Goal: Task Accomplishment & Management: Manage account settings

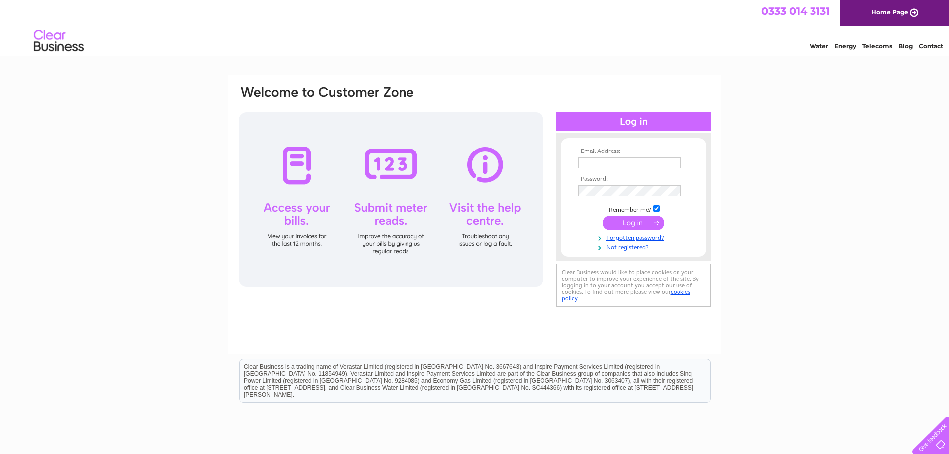
click at [585, 163] on input "text" at bounding box center [629, 162] width 103 height 11
type input "[EMAIL_ADDRESS][DOMAIN_NAME]"
click at [633, 221] on input "submit" at bounding box center [633, 224] width 61 height 14
click at [620, 245] on link "Forgotten password?" at bounding box center [634, 246] width 113 height 9
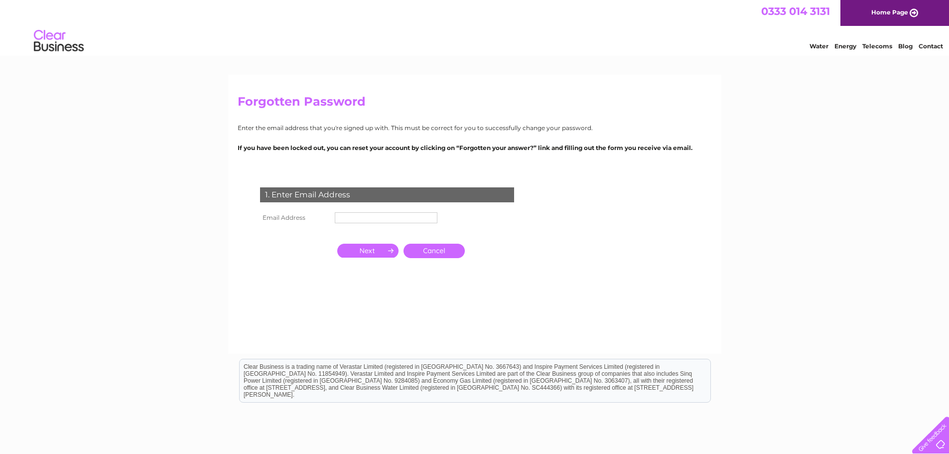
click at [344, 216] on input "text" at bounding box center [386, 217] width 103 height 11
type input "[EMAIL_ADDRESS][DOMAIN_NAME]"
click at [367, 247] on input "button" at bounding box center [367, 252] width 61 height 14
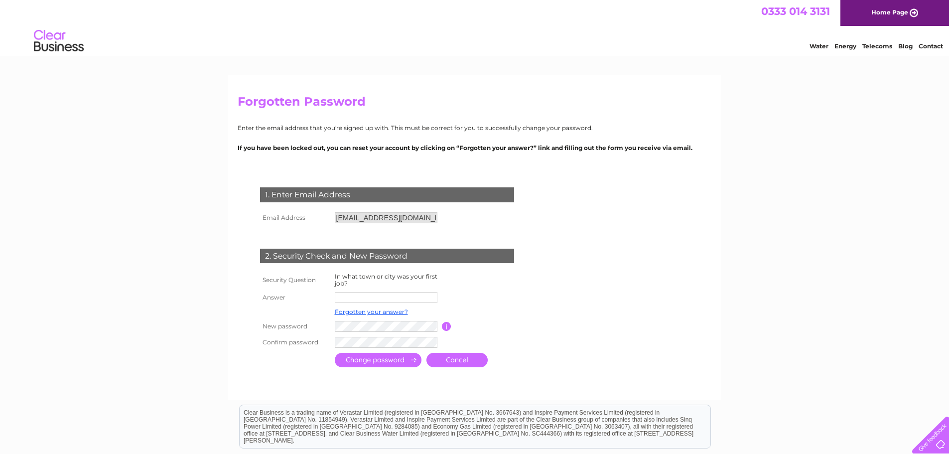
click at [348, 296] on input "text" at bounding box center [386, 297] width 103 height 11
type input "Preston"
click at [377, 355] on input "submit" at bounding box center [378, 361] width 87 height 14
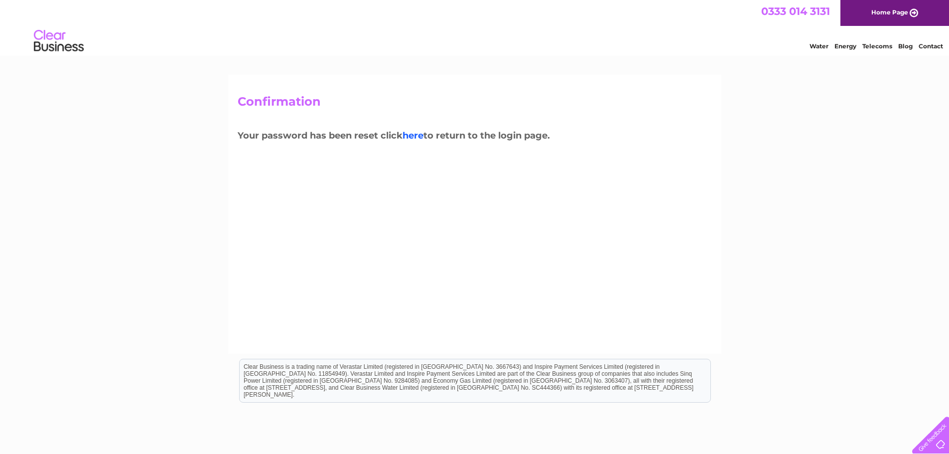
click at [416, 130] on link "here" at bounding box center [413, 135] width 21 height 11
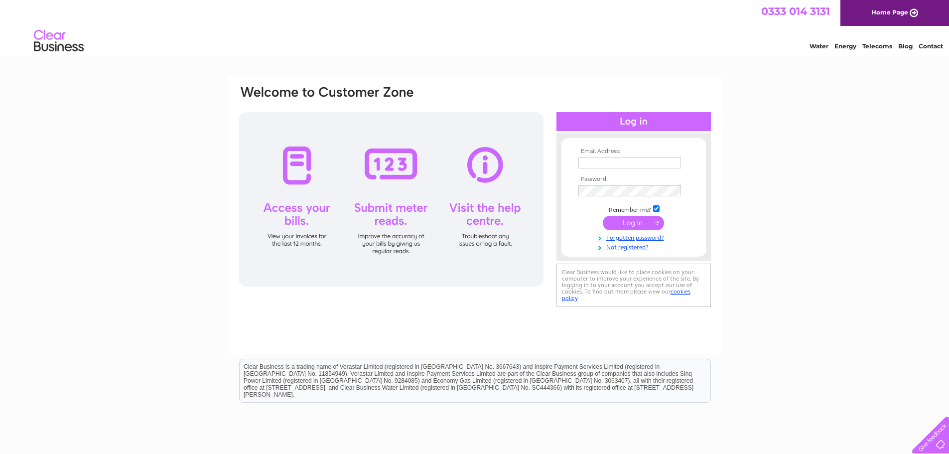
click at [594, 160] on input "text" at bounding box center [629, 162] width 103 height 11
type input "accounts@rimmersmusic.co.uk"
click at [631, 220] on input "submit" at bounding box center [633, 223] width 61 height 14
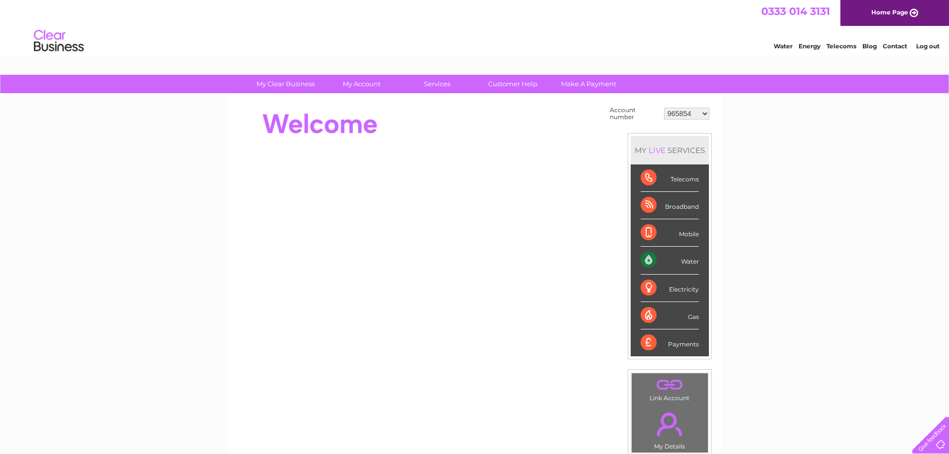
click at [704, 114] on select "965854 30293265" at bounding box center [686, 114] width 45 height 12
click at [664, 108] on select "965854 30293265" at bounding box center [686, 114] width 45 height 12
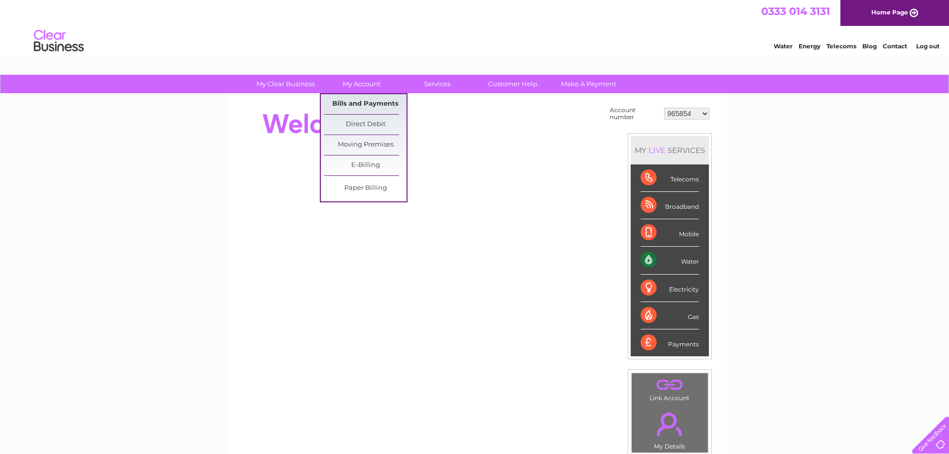
click at [362, 99] on link "Bills and Payments" at bounding box center [365, 104] width 82 height 20
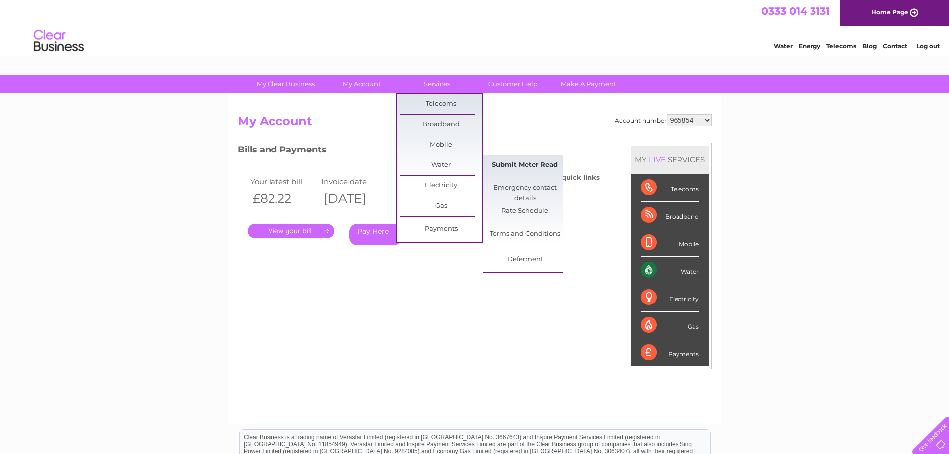
click at [517, 159] on link "Submit Meter Read" at bounding box center [525, 165] width 82 height 20
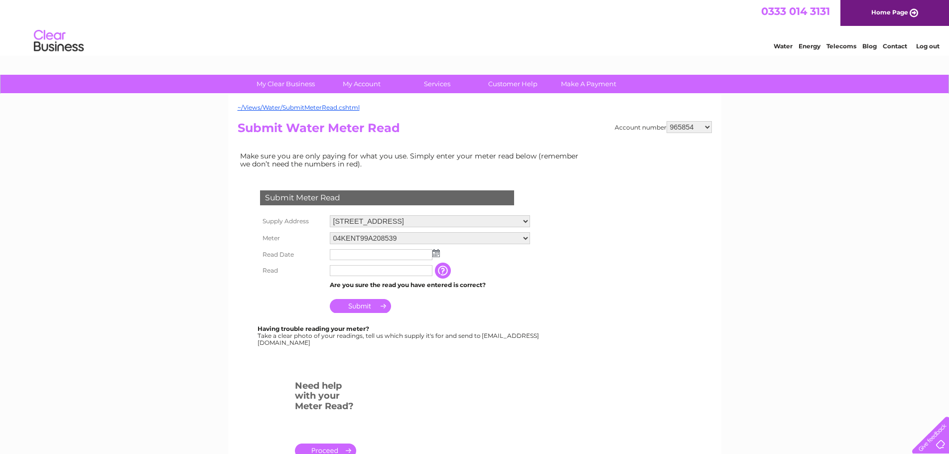
click at [342, 254] on input "text" at bounding box center [381, 254] width 103 height 11
click at [437, 252] on img at bounding box center [436, 254] width 7 height 8
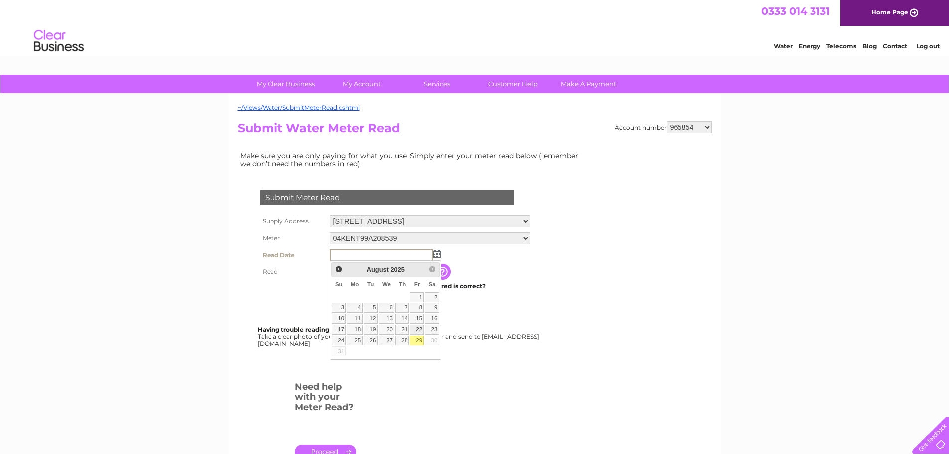
click at [419, 326] on link "22" at bounding box center [417, 330] width 14 height 10
type input "2025/08/22"
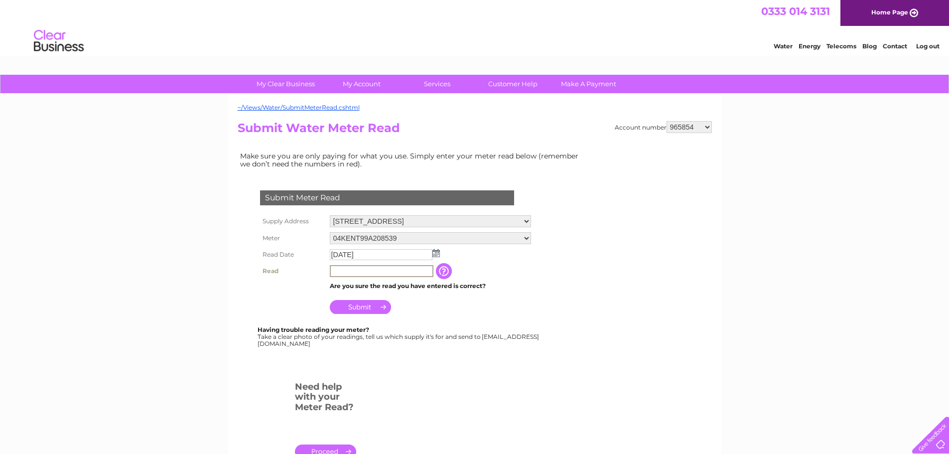
click at [342, 272] on input "text" at bounding box center [382, 271] width 104 height 12
type input "1305"
click at [356, 305] on input "Submit" at bounding box center [360, 306] width 61 height 14
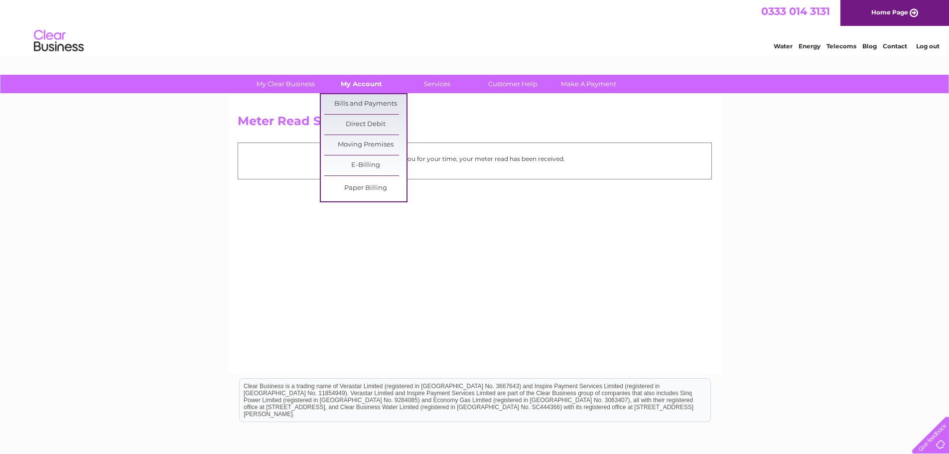
click at [356, 80] on link "My Account" at bounding box center [361, 84] width 82 height 18
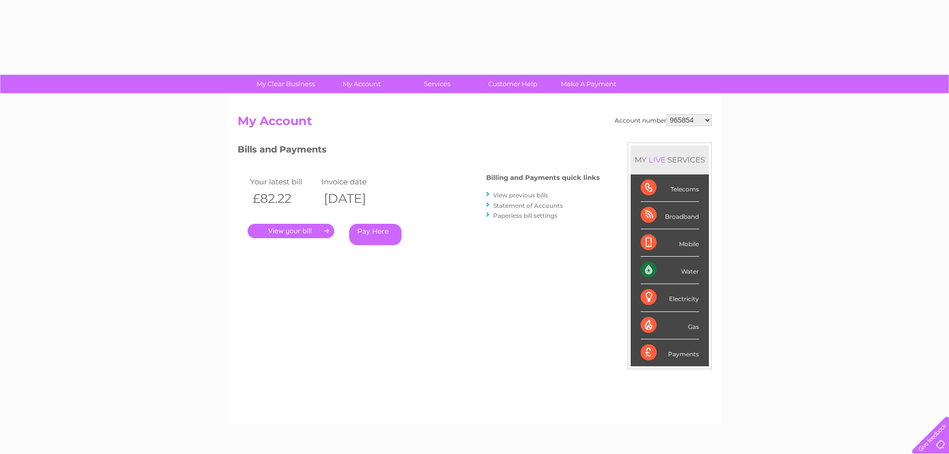
click at [349, 98] on div "Account number 965854 30293265 My Account MY LIVE SERVICES Telecoms Broadband M…" at bounding box center [474, 259] width 493 height 330
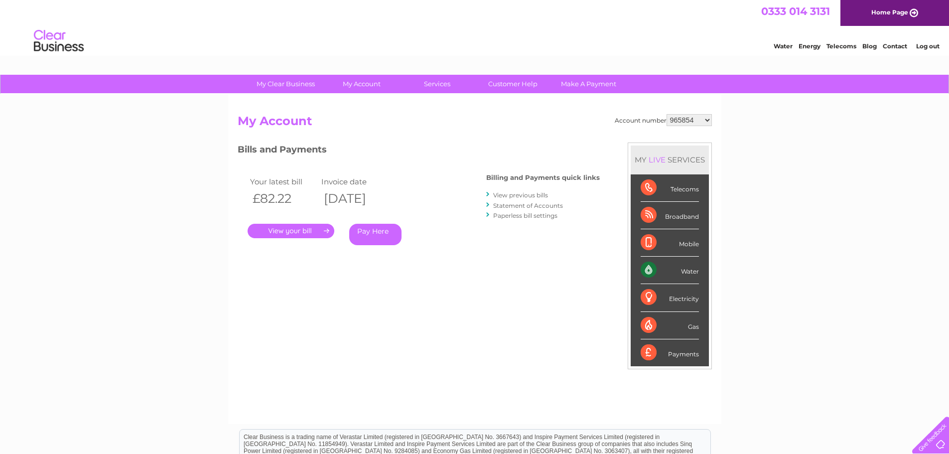
click at [706, 117] on select "965854 30293265" at bounding box center [689, 120] width 45 height 12
select select "30293265"
click at [667, 114] on select "965854 30293265" at bounding box center [689, 120] width 45 height 12
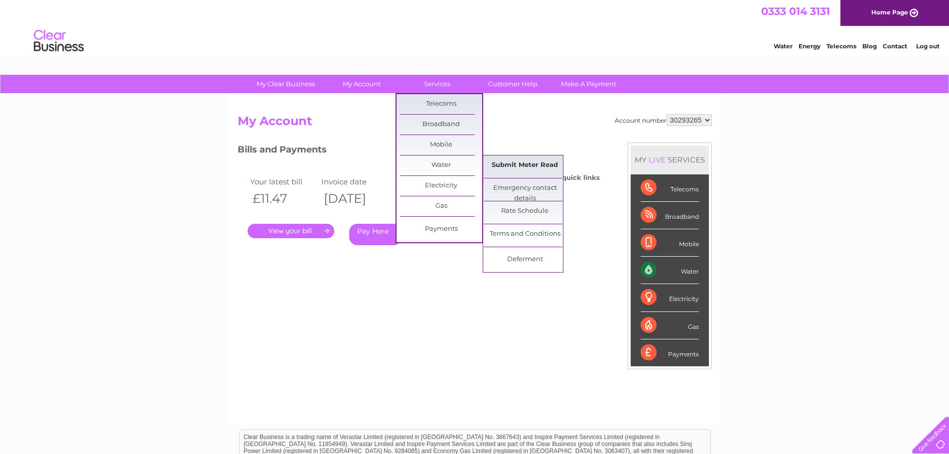
click at [516, 163] on link "Submit Meter Read" at bounding box center [525, 165] width 82 height 20
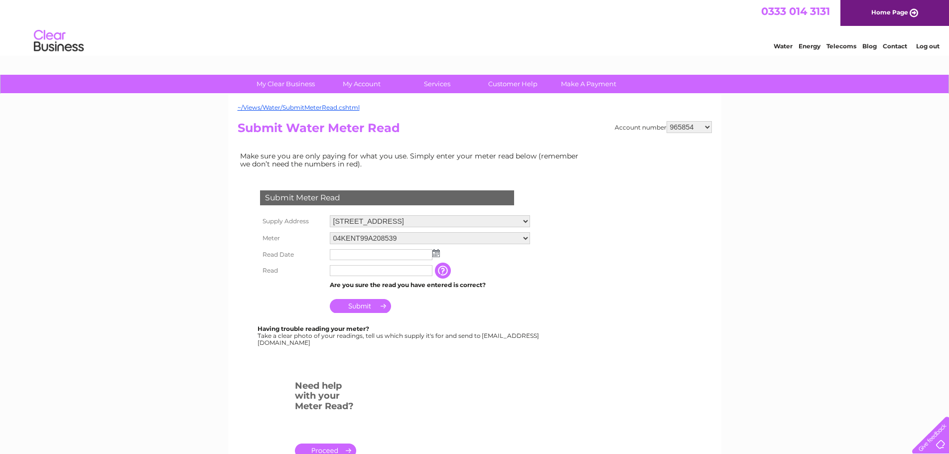
click at [704, 128] on select "965854 30293265" at bounding box center [689, 127] width 45 height 12
select select "30293265"
click at [667, 121] on select "965854 30293265" at bounding box center [689, 127] width 45 height 12
click at [340, 254] on input "text" at bounding box center [382, 255] width 104 height 12
click at [436, 253] on img at bounding box center [436, 254] width 7 height 8
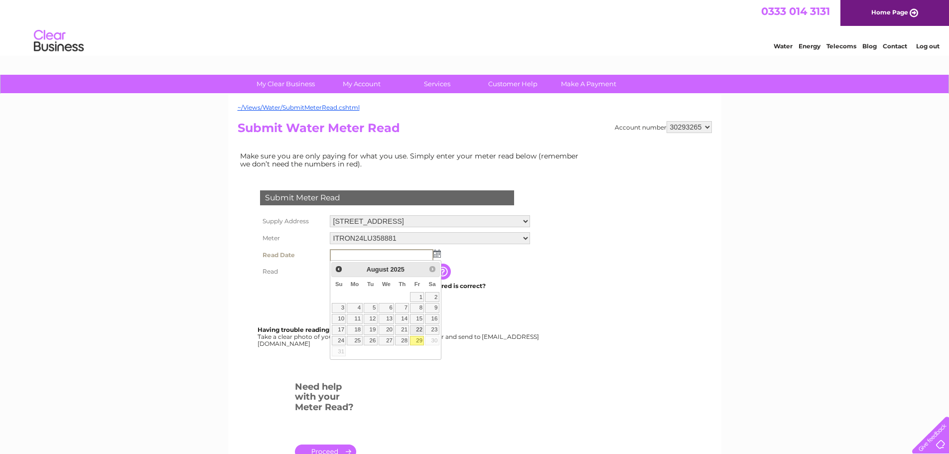
click at [416, 328] on link "22" at bounding box center [417, 330] width 14 height 10
type input "2025/08/22"
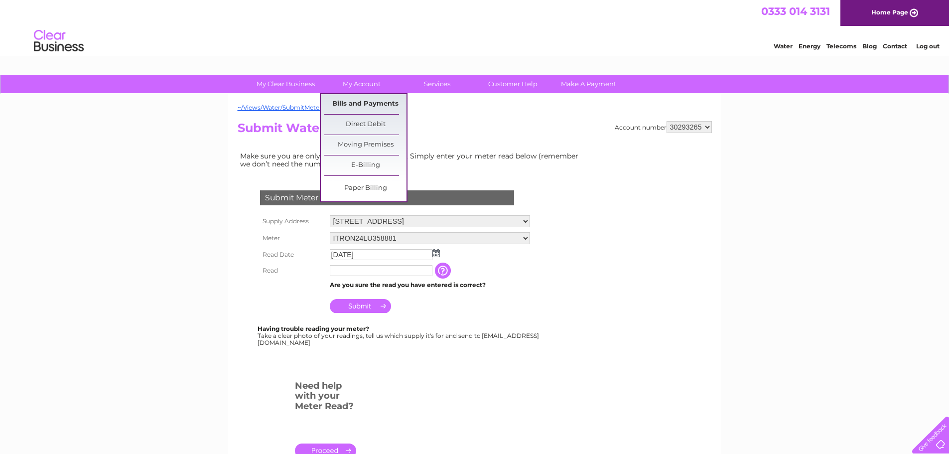
click at [361, 100] on link "Bills and Payments" at bounding box center [365, 104] width 82 height 20
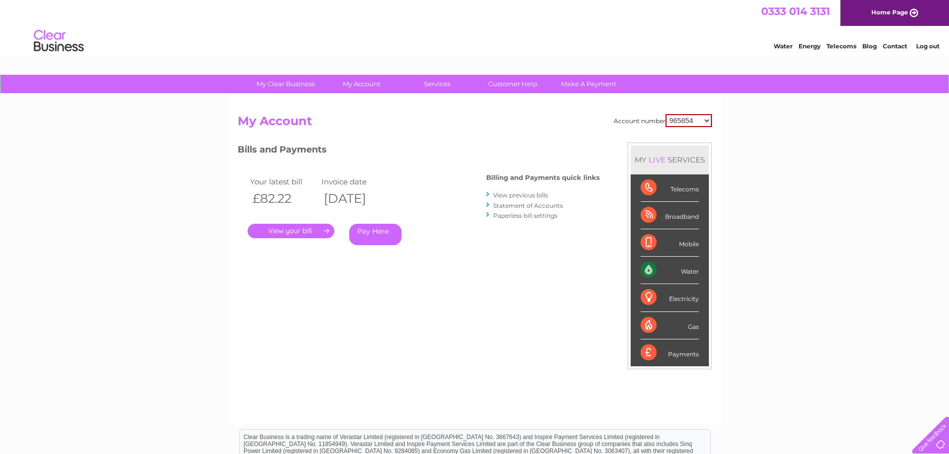
click at [284, 229] on link "." at bounding box center [291, 231] width 87 height 14
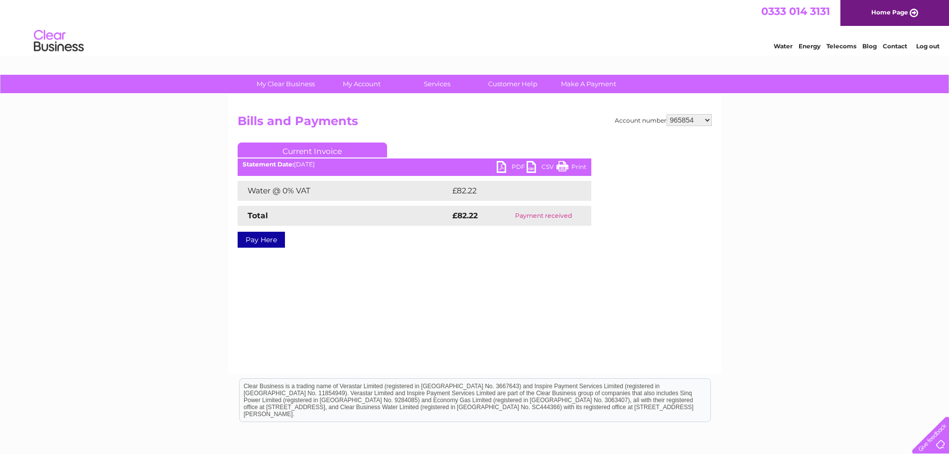
click at [500, 163] on link "PDF" at bounding box center [512, 168] width 30 height 14
click at [708, 121] on select "965854 30293265" at bounding box center [689, 120] width 45 height 12
select select "30293265"
click at [667, 114] on select "965854 30293265" at bounding box center [689, 120] width 45 height 12
click at [932, 43] on link "Log out" at bounding box center [927, 45] width 23 height 7
